Goal: Task Accomplishment & Management: Use online tool/utility

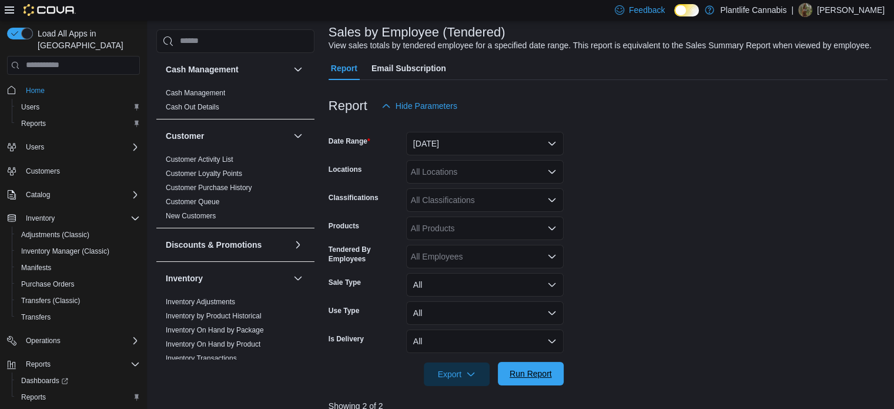
scroll to position [19, 0]
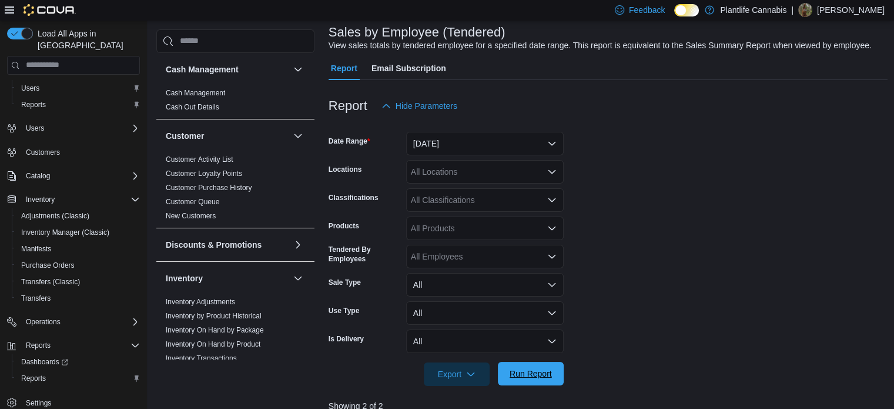
click at [548, 371] on span "Run Report" at bounding box center [531, 373] width 42 height 12
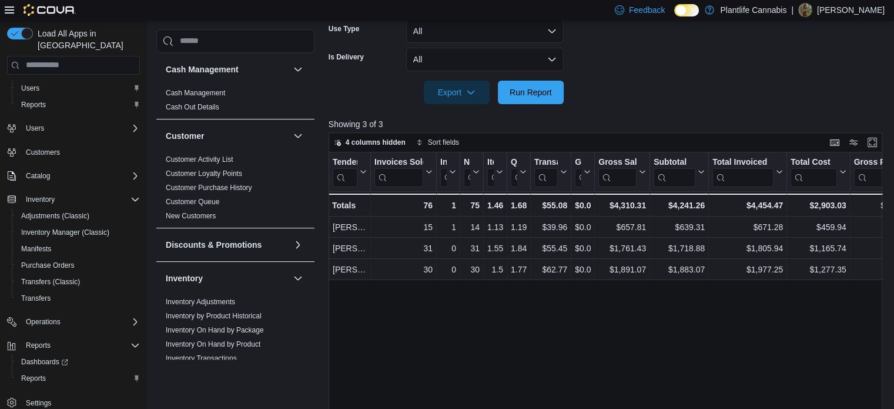
scroll to position [412, 0]
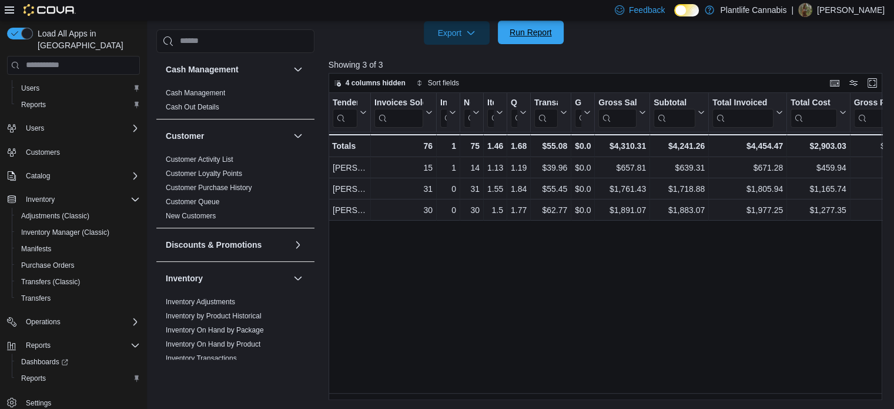
click at [530, 35] on span "Run Report" at bounding box center [531, 32] width 42 height 12
click at [543, 22] on span "Run Report" at bounding box center [531, 33] width 52 height 24
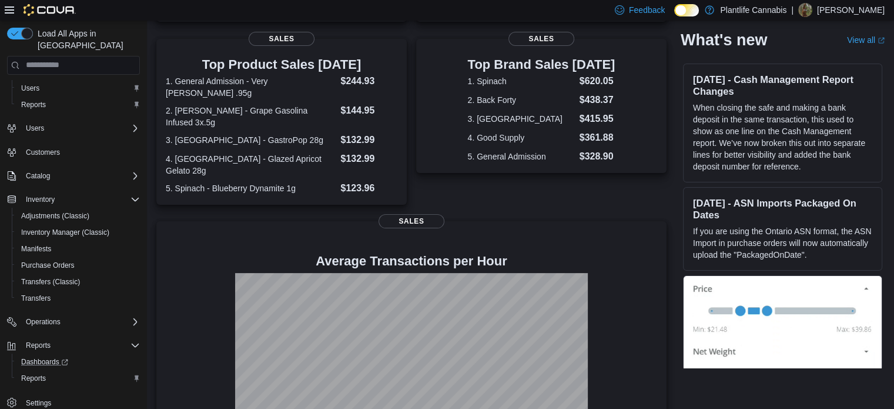
scroll to position [275, 0]
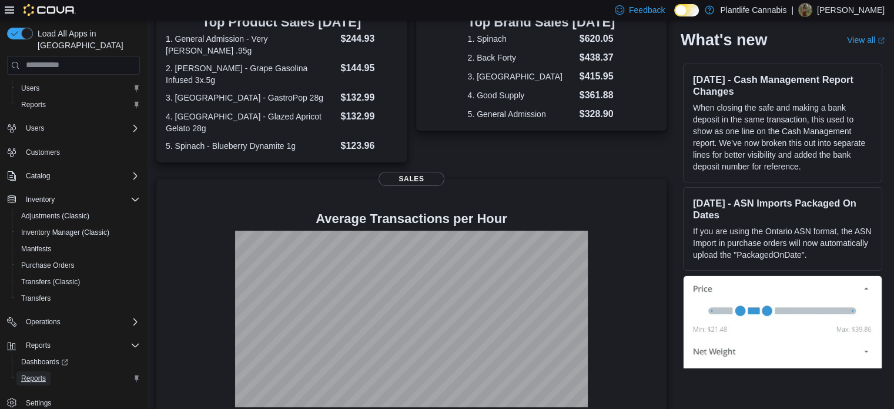
click at [42, 373] on span "Reports" at bounding box center [33, 377] width 25 height 9
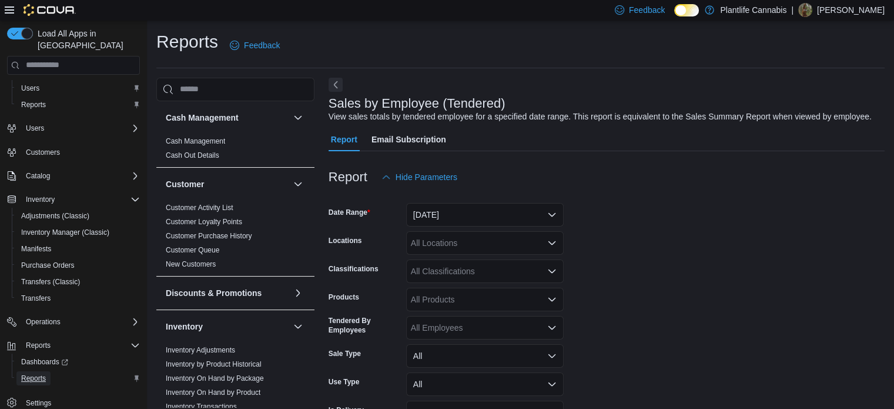
scroll to position [27, 0]
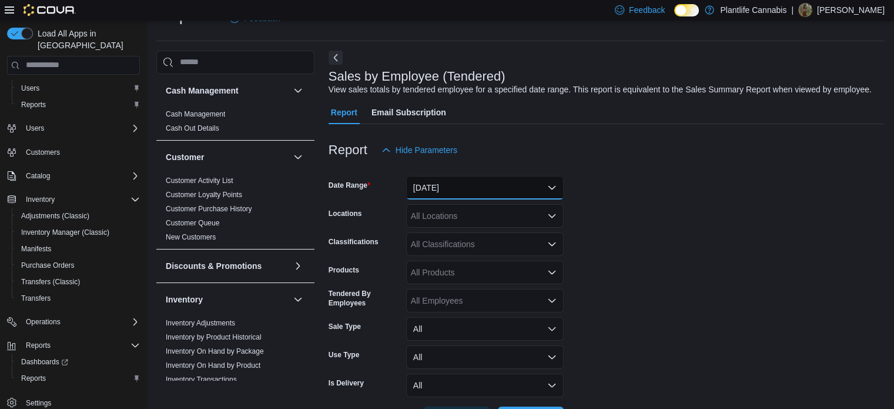
click at [484, 192] on button "Yesterday" at bounding box center [485, 188] width 158 height 24
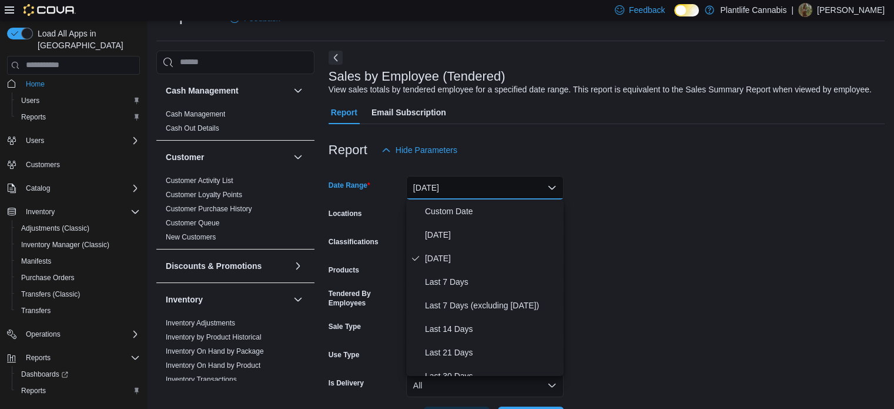
scroll to position [0, 0]
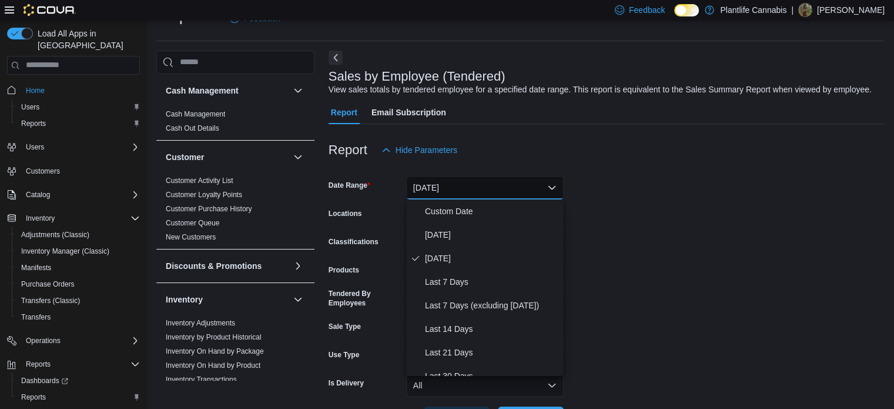
click at [53, 83] on span "Home" at bounding box center [80, 90] width 119 height 15
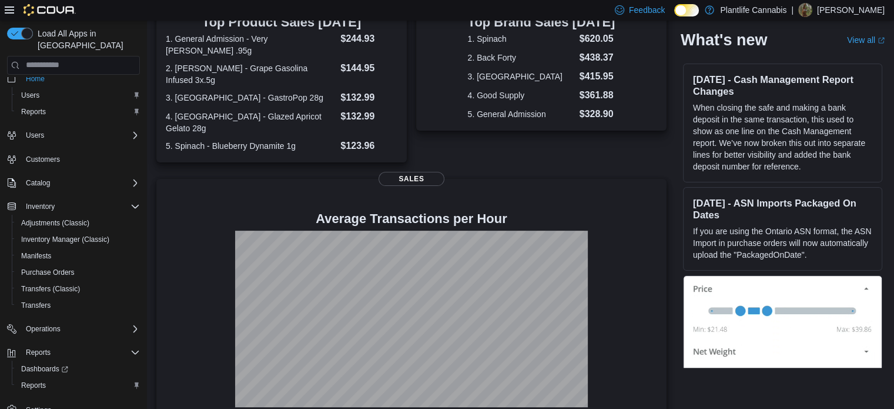
scroll to position [19, 0]
